Goal: Find specific page/section: Find specific page/section

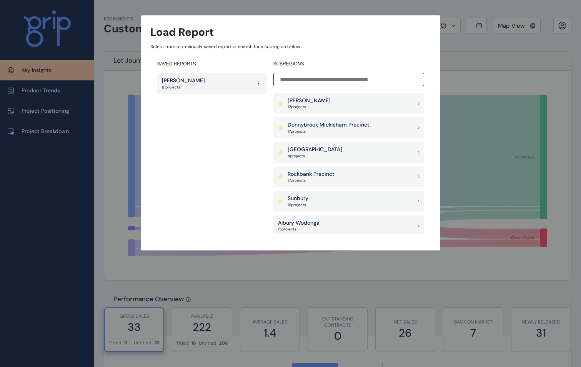
click at [328, 143] on div "Pakenham East 4 project s" at bounding box center [349, 152] width 151 height 21
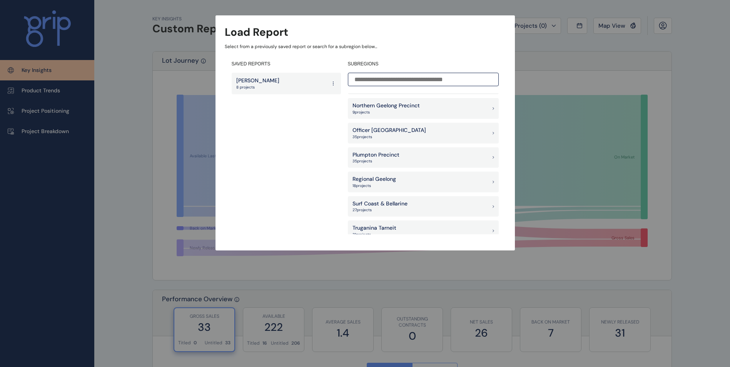
scroll to position [519, 0]
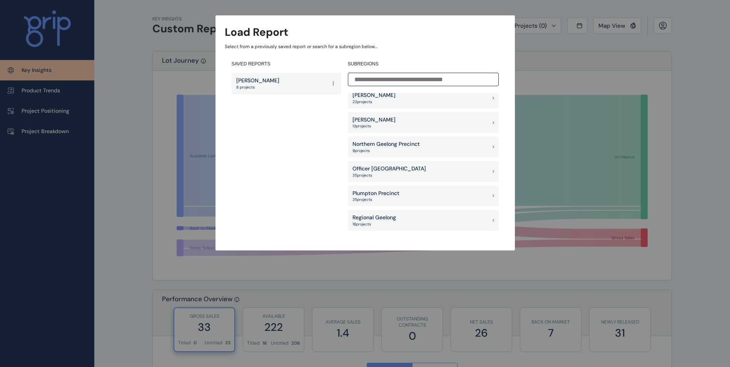
click at [385, 172] on p "Officer [GEOGRAPHIC_DATA]" at bounding box center [388, 169] width 73 height 8
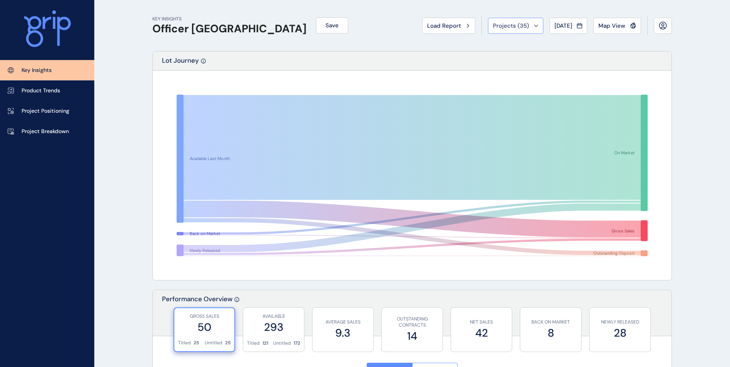
click at [514, 30] on button "Projects ( 35 )" at bounding box center [515, 26] width 55 height 16
click at [511, 26] on span "Projects ( 35 )" at bounding box center [511, 26] width 36 height 8
click at [465, 28] on button "Load Report" at bounding box center [448, 26] width 53 height 16
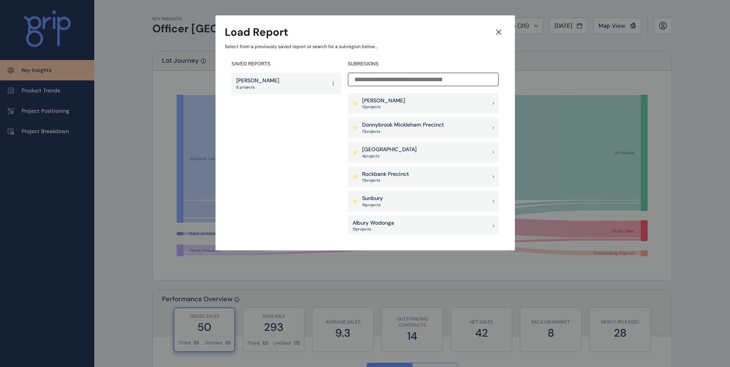
click at [401, 155] on div "Pakenham East 4 project s" at bounding box center [423, 152] width 151 height 21
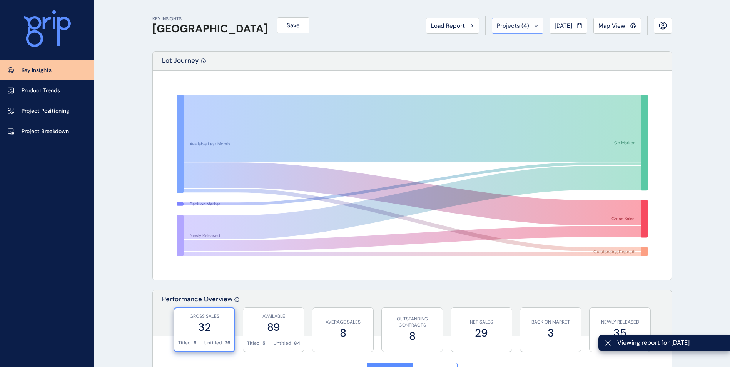
click at [508, 24] on span "Projects ( 4 )" at bounding box center [513, 26] width 32 height 8
